Goal: Information Seeking & Learning: Find specific fact

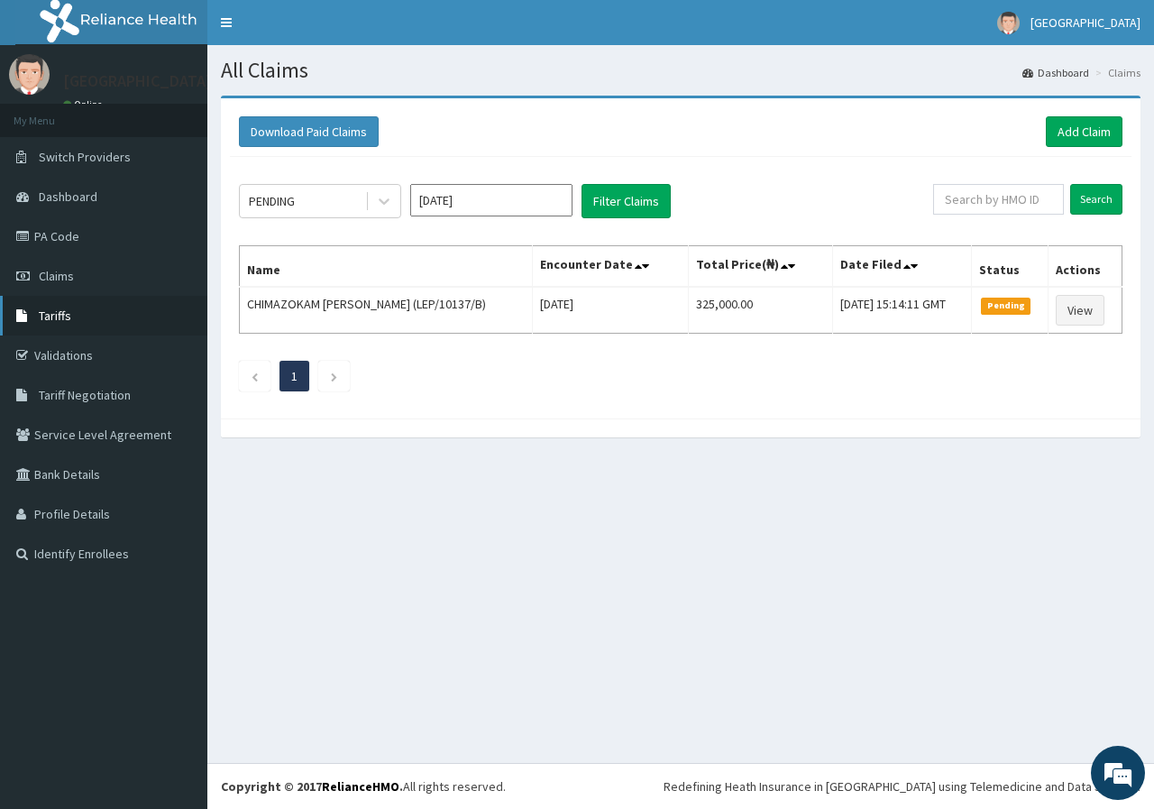
click at [75, 305] on link "Tariffs" at bounding box center [103, 316] width 207 height 40
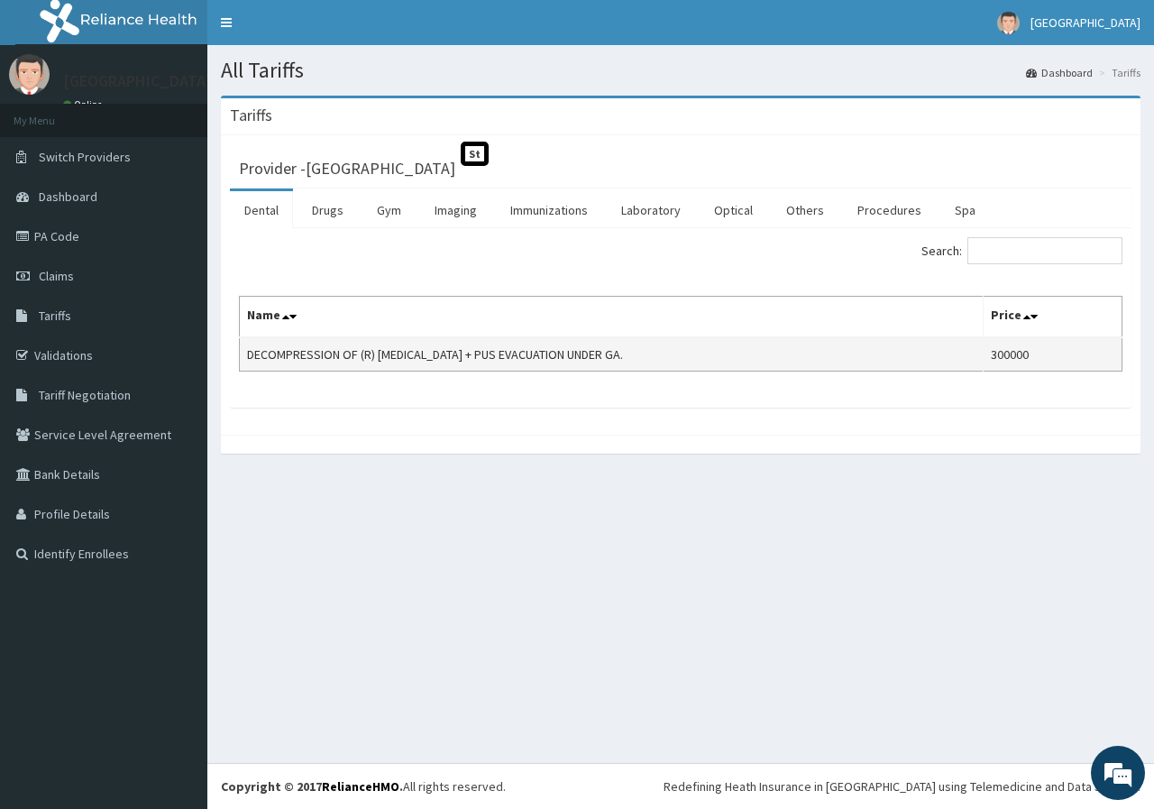
click at [698, 344] on td "DECOMPRESSION OF (R) TIBIA + PUS EVACUATION UNDER GA." at bounding box center [612, 354] width 744 height 34
click at [447, 360] on td "DECOMPRESSION OF (R) TIBIA + PUS EVACUATION UNDER GA." at bounding box center [612, 354] width 744 height 34
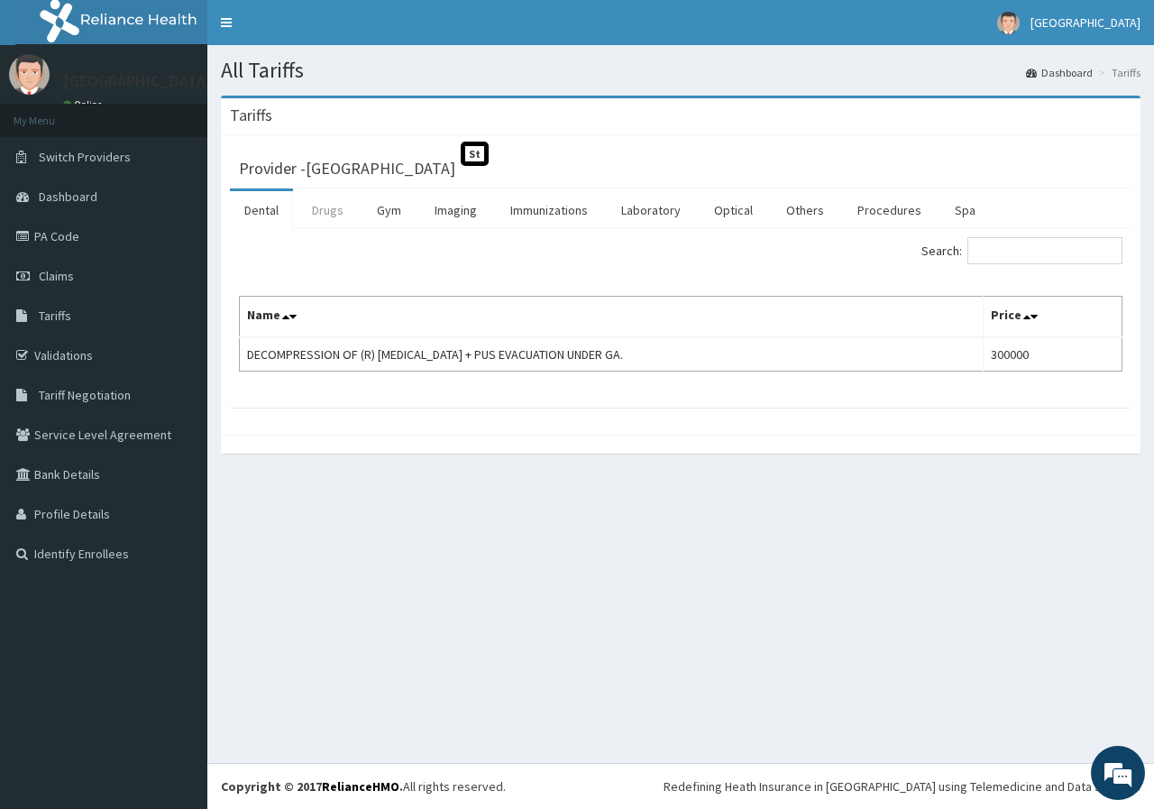
click at [334, 206] on link "Drugs" at bounding box center [327, 210] width 60 height 38
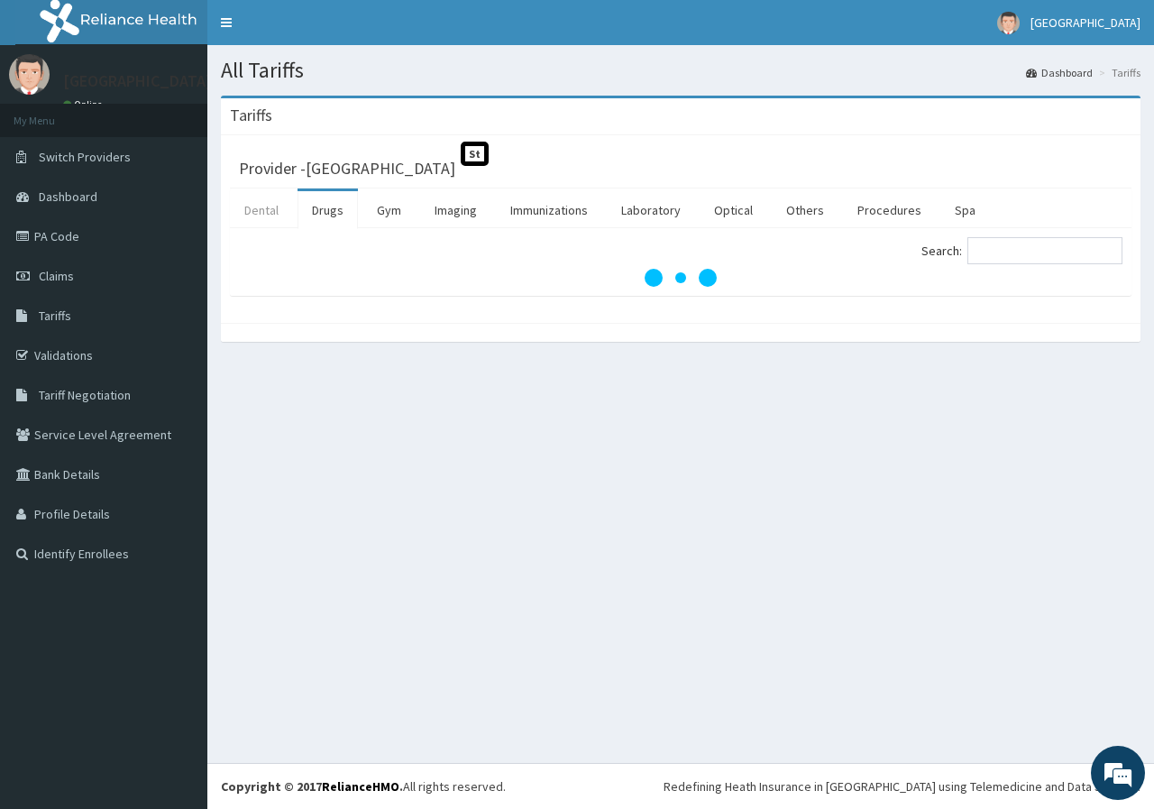
click at [263, 205] on link "Dental" at bounding box center [261, 210] width 63 height 38
